Goal: Ask a question: Seek information or help from site administrators or community

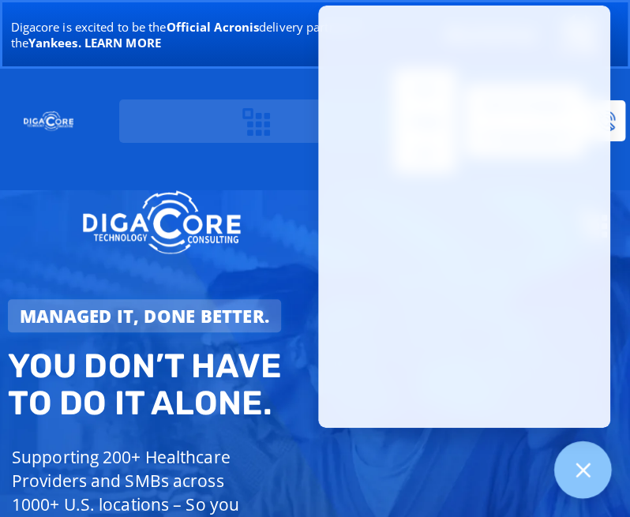
click at [568, 465] on div at bounding box center [583, 470] width 58 height 58
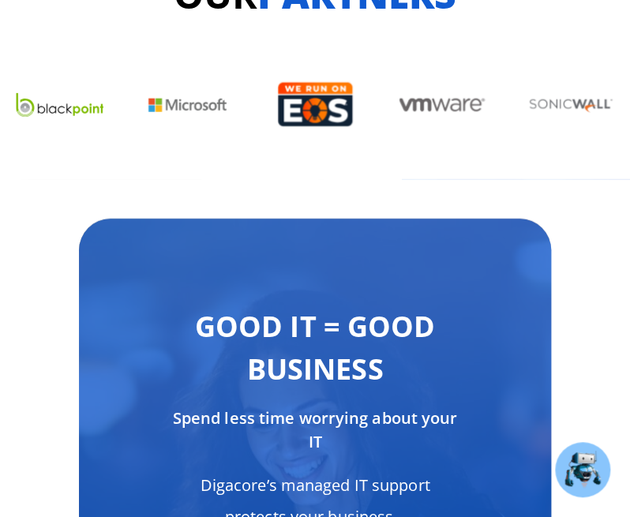
scroll to position [9113, 0]
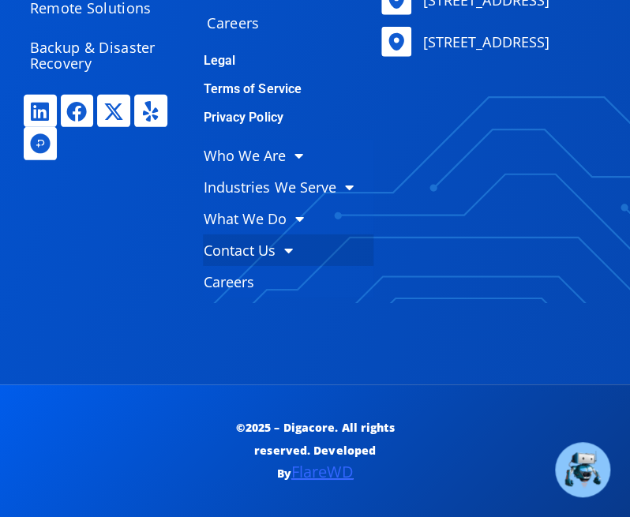
click at [273, 253] on link "Contact Us" at bounding box center [288, 250] width 170 height 32
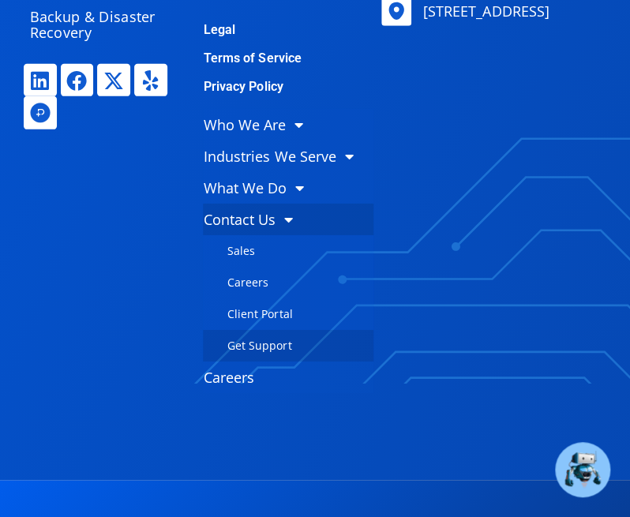
click at [256, 362] on link "Get Support" at bounding box center [288, 346] width 170 height 32
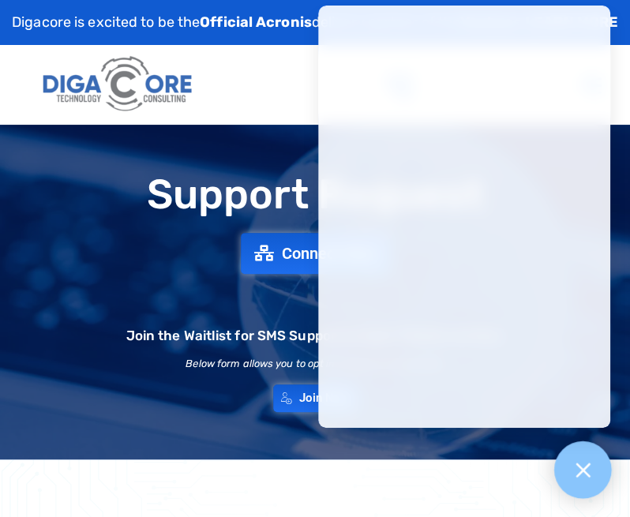
click at [575, 465] on icon at bounding box center [582, 469] width 21 height 21
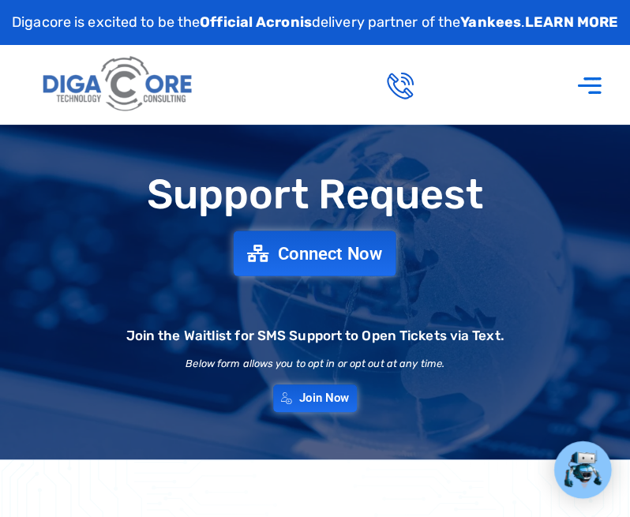
click at [348, 262] on span "Connect Now" at bounding box center [330, 253] width 104 height 17
